Goal: Information Seeking & Learning: Check status

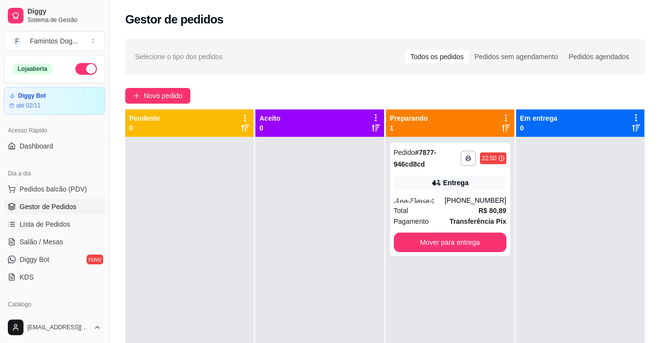
scroll to position [131, 0]
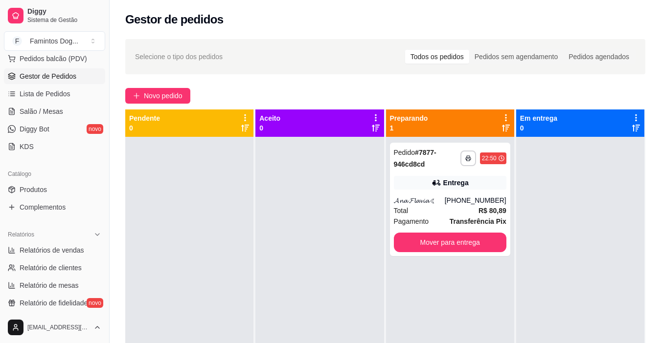
drag, startPoint x: 0, startPoint y: 0, endPoint x: 339, endPoint y: 227, distance: 408.4
click at [339, 227] on div at bounding box center [319, 308] width 128 height 343
click at [66, 247] on span "Relatórios de vendas" at bounding box center [52, 251] width 65 height 10
select select "ALL"
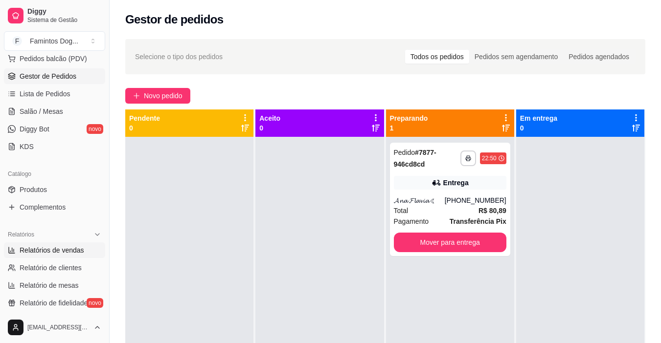
select select "0"
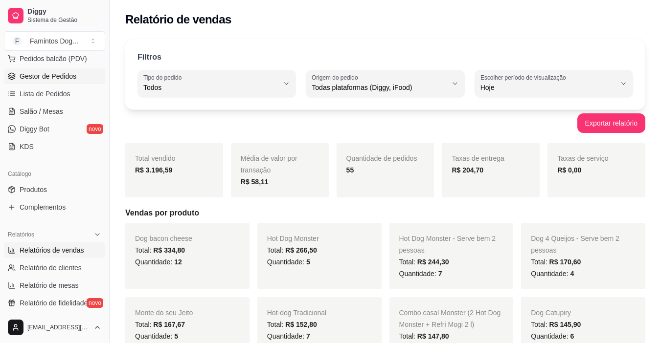
click at [42, 72] on span "Gestor de Pedidos" at bounding box center [48, 76] width 57 height 10
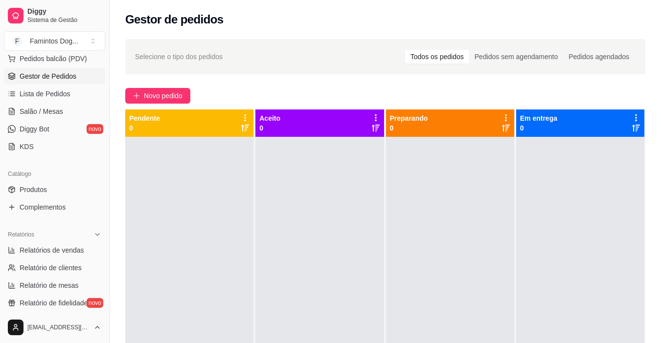
click at [4, 68] on link "Gestor de Pedidos" at bounding box center [54, 76] width 101 height 16
